Goal: Browse casually

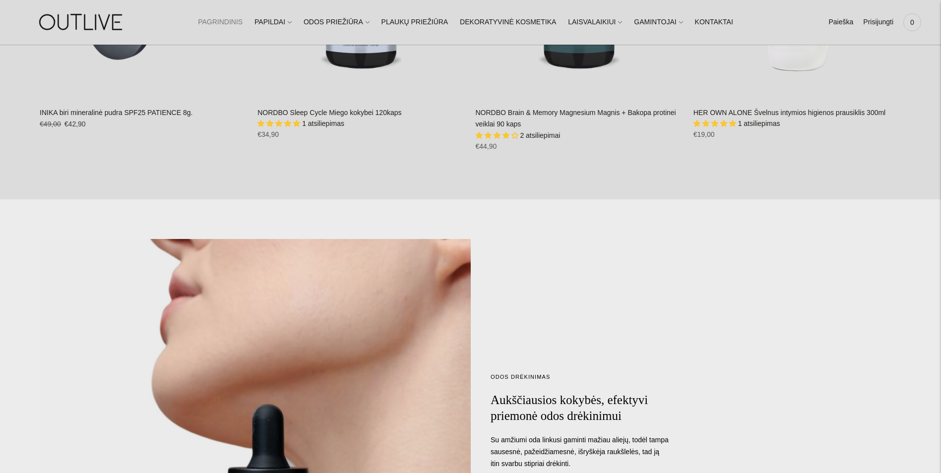
scroll to position [695, 0]
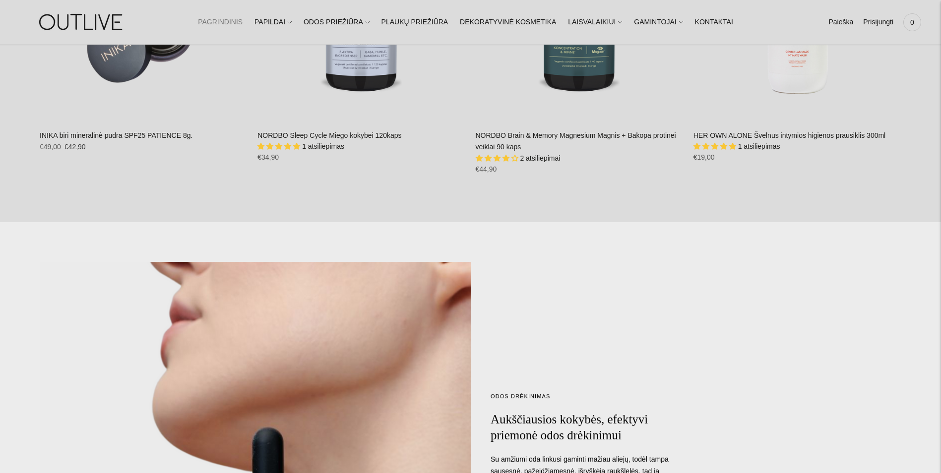
click at [243, 16] on link "PAGRINDINIS" at bounding box center [220, 22] width 45 height 22
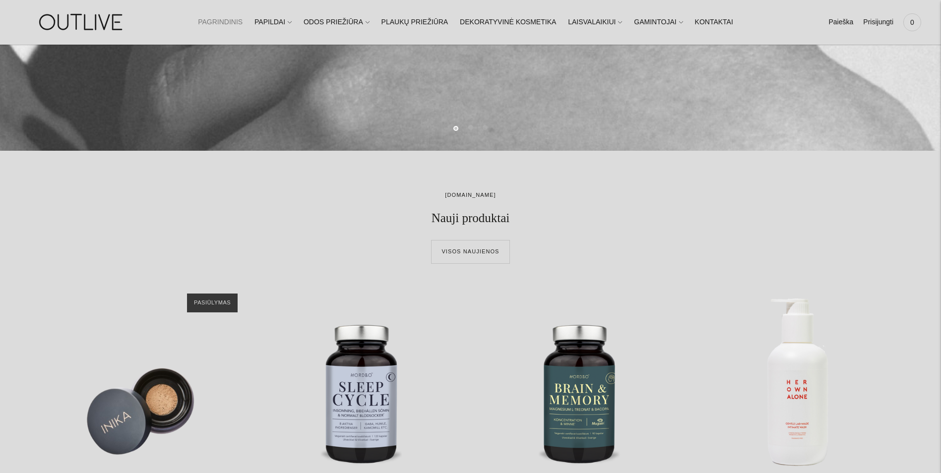
scroll to position [447, 0]
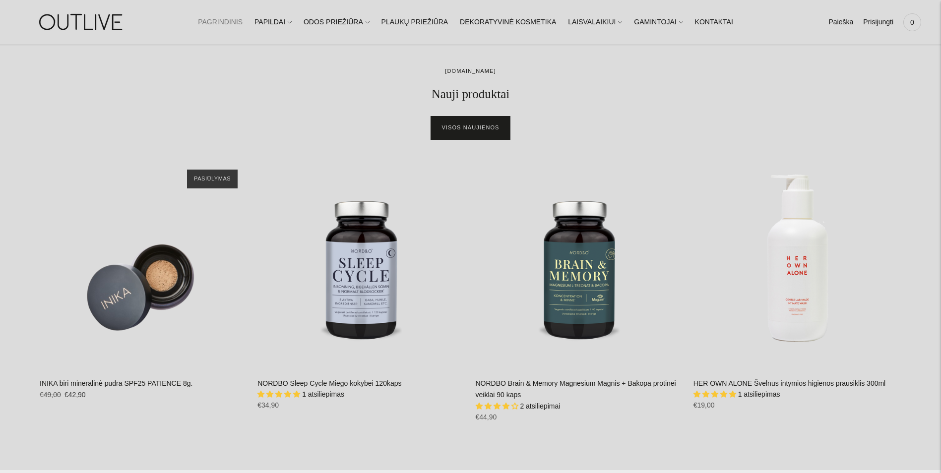
click at [471, 133] on link "Visos naujienos" at bounding box center [470, 128] width 78 height 24
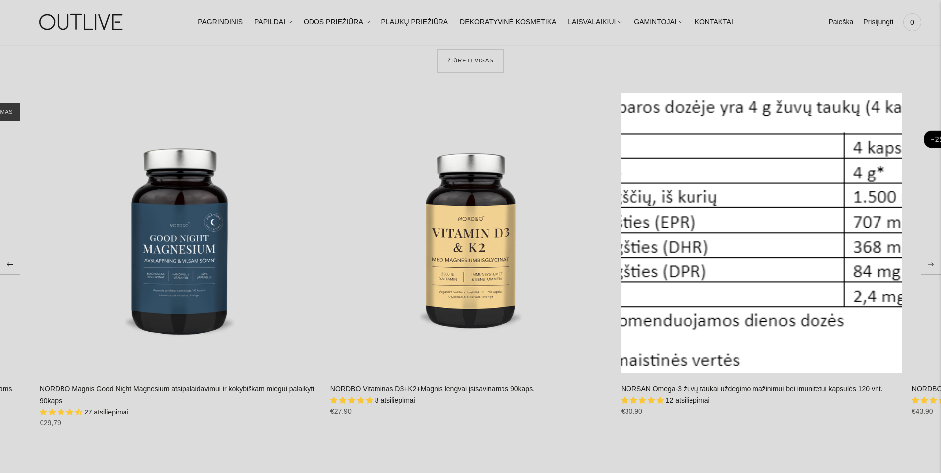
scroll to position [4862, 0]
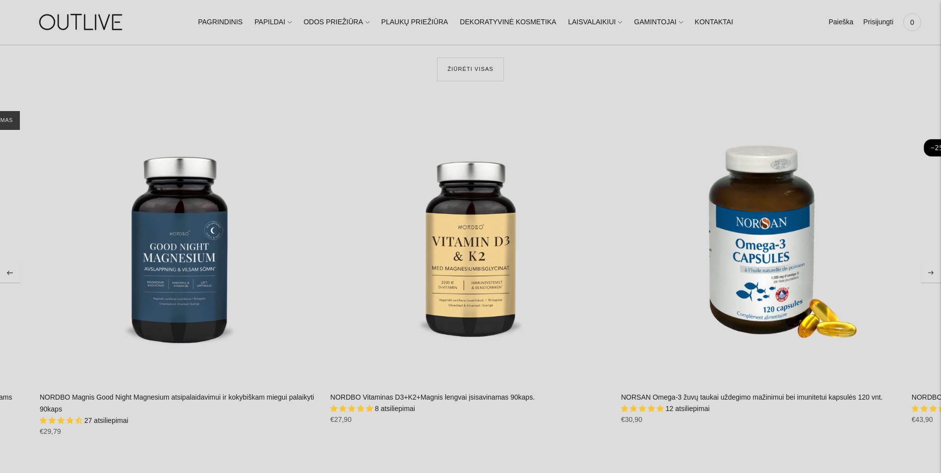
click at [935, 270] on button "Move to next carousel slide" at bounding box center [931, 273] width 20 height 20
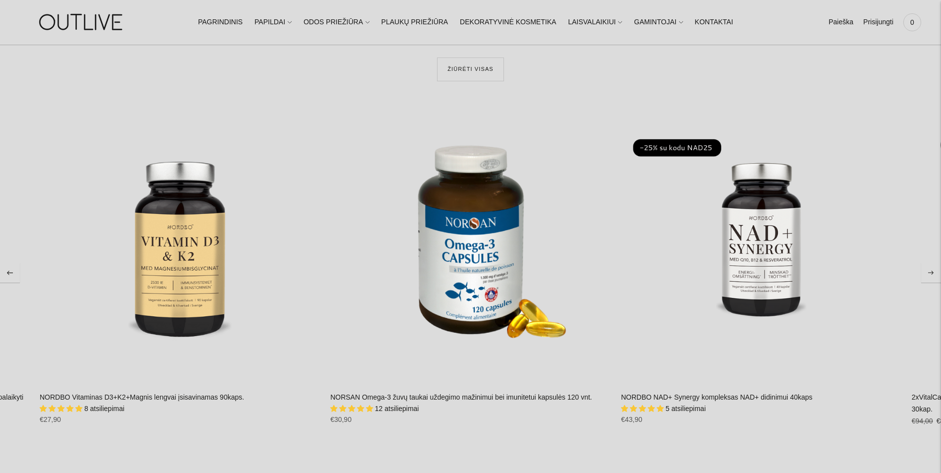
click at [936, 263] on button "Move to next carousel slide" at bounding box center [931, 273] width 20 height 20
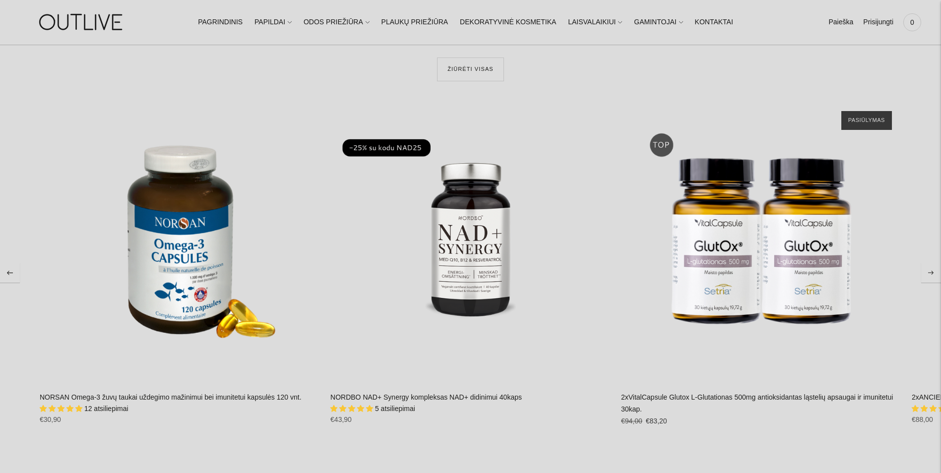
click at [930, 272] on icon "Move to next carousel slide" at bounding box center [931, 273] width 6 height 4
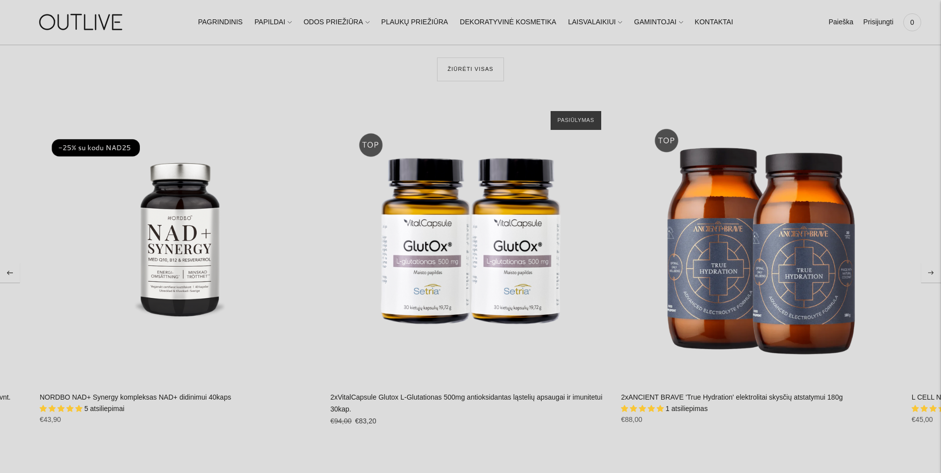
click at [929, 273] on button "Move to next carousel slide" at bounding box center [931, 273] width 20 height 20
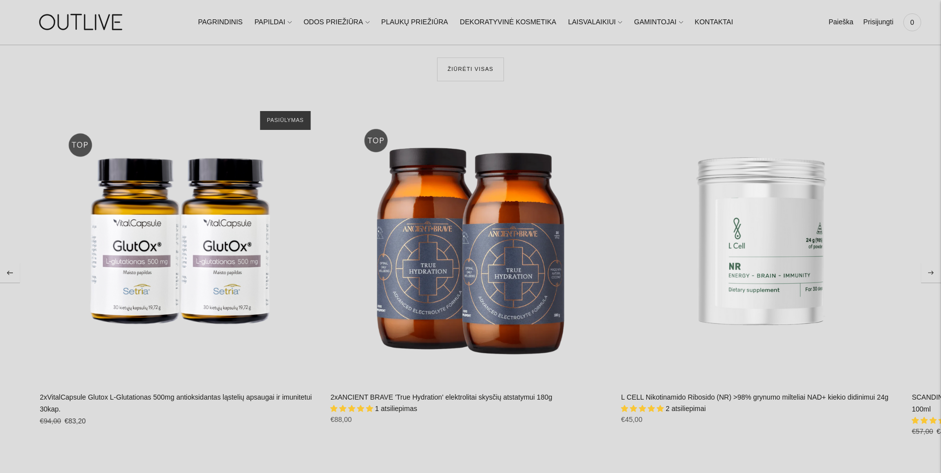
click at [929, 272] on button "Move to next carousel slide" at bounding box center [931, 273] width 20 height 20
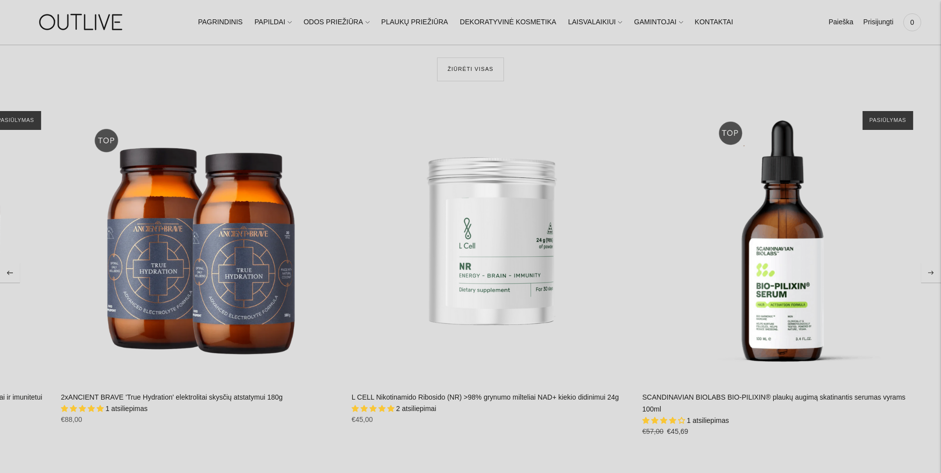
click at [929, 272] on button "Move to next carousel slide" at bounding box center [931, 273] width 20 height 20
